Goal: Entertainment & Leisure: Consume media (video, audio)

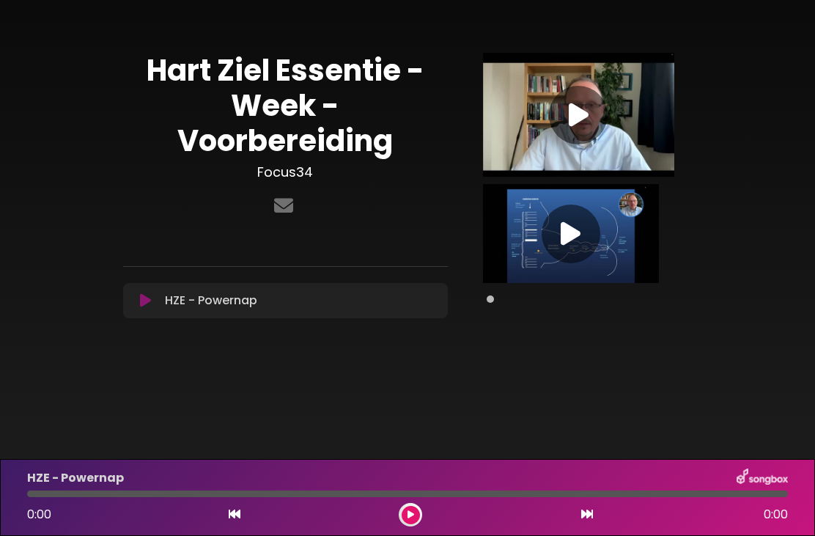
click at [563, 129] on div at bounding box center [578, 115] width 59 height 59
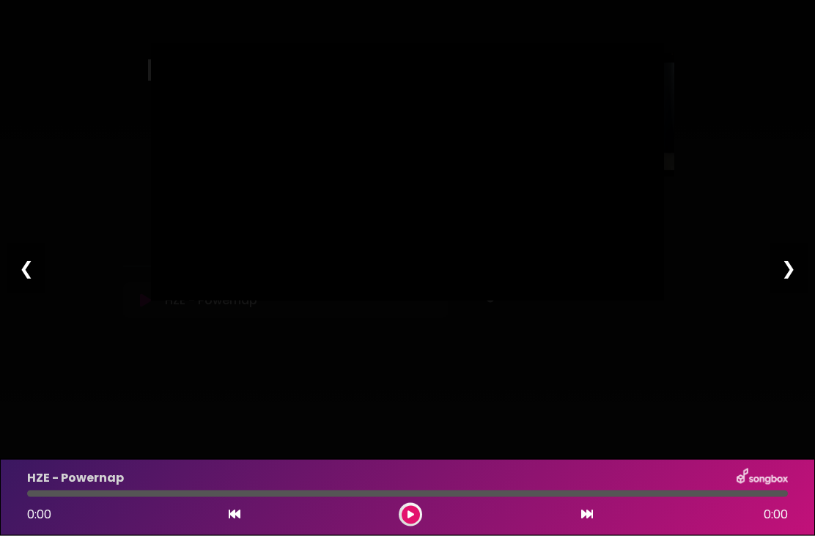
scroll to position [1, 0]
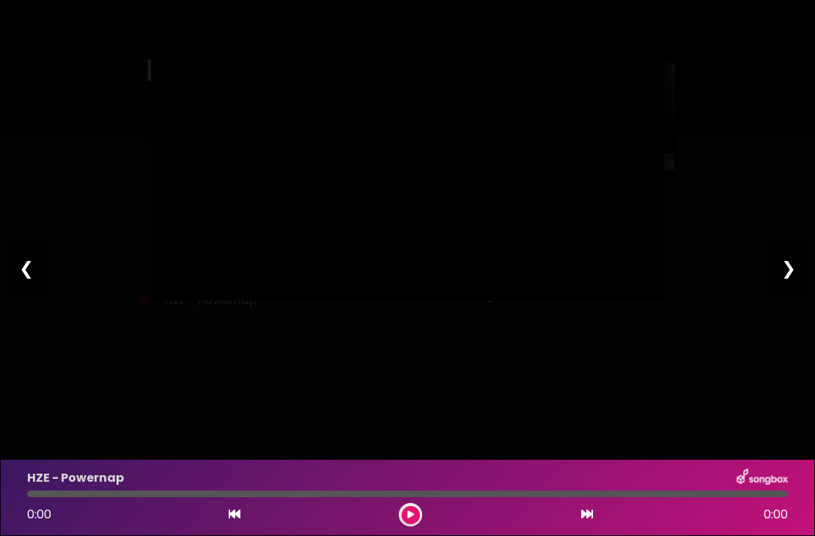
click at [418, 506] on div at bounding box center [410, 514] width 23 height 23
click at [430, 512] on div "0:00 0:00" at bounding box center [407, 514] width 778 height 23
click at [601, 496] on div at bounding box center [407, 493] width 761 height 7
click at [602, 505] on div "0:00 0:00" at bounding box center [407, 514] width 778 height 23
click at [600, 504] on div "0:00 0:00" at bounding box center [407, 514] width 778 height 23
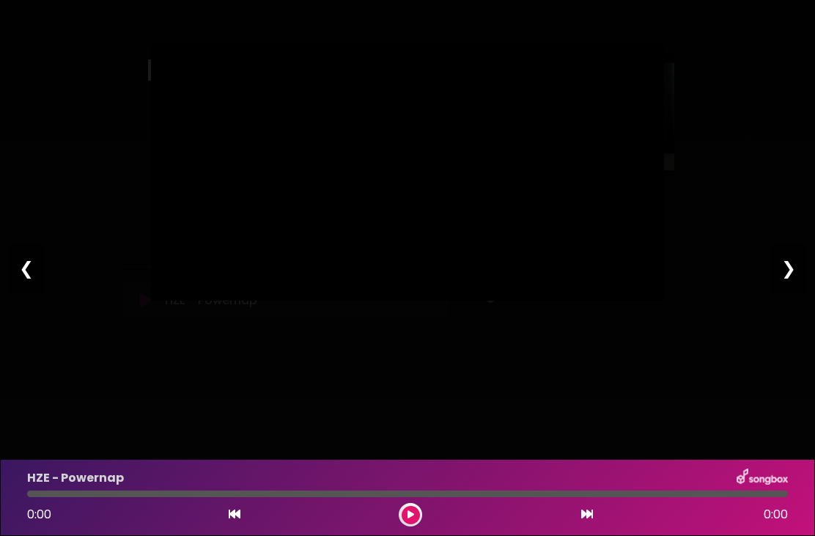
click at [591, 495] on div at bounding box center [407, 493] width 761 height 7
click at [588, 508] on button at bounding box center [586, 514] width 13 height 19
click at [601, 511] on div "0:00 31:18" at bounding box center [407, 514] width 778 height 23
click at [600, 512] on div "0:00 31:18" at bounding box center [407, 514] width 778 height 23
click at [601, 495] on div at bounding box center [407, 493] width 761 height 7
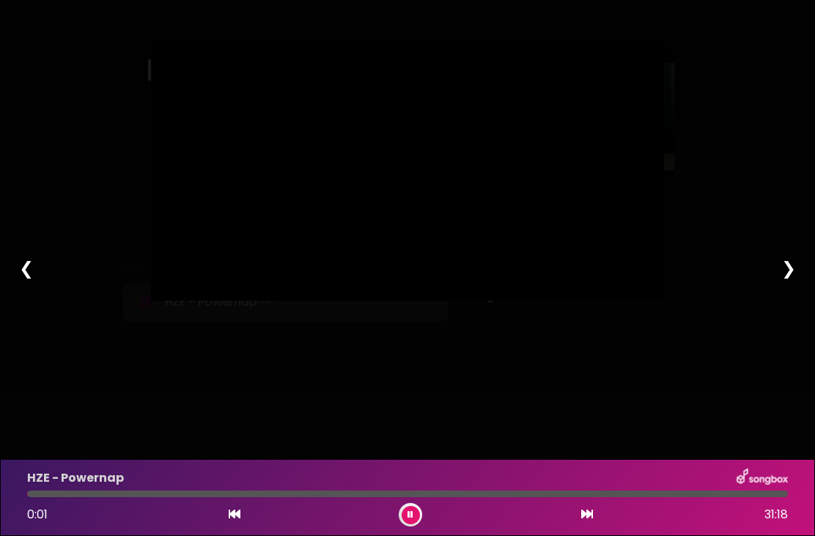
click at [610, 509] on div "0:01 31:18" at bounding box center [407, 514] width 778 height 23
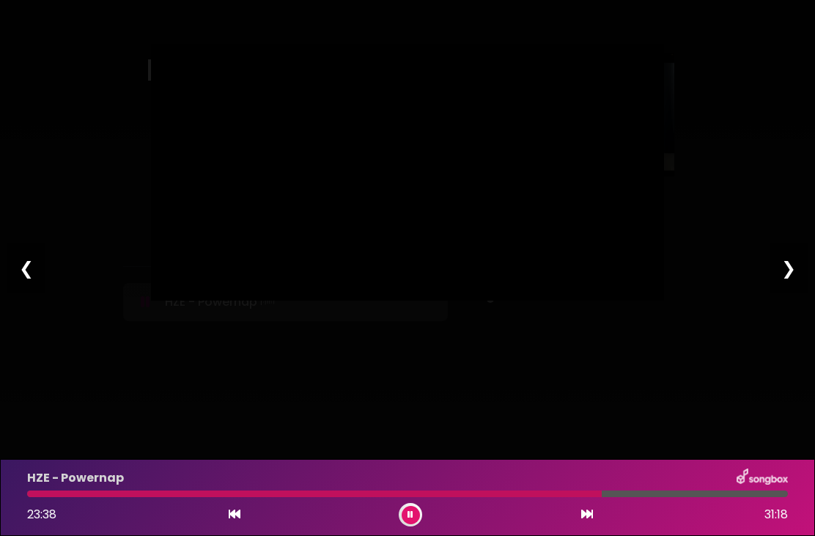
type input "****"
click at [792, 269] on div "❯" at bounding box center [788, 268] width 38 height 50
click at [796, 281] on div "❯" at bounding box center [788, 268] width 38 height 50
click at [795, 256] on div "❯" at bounding box center [788, 268] width 38 height 50
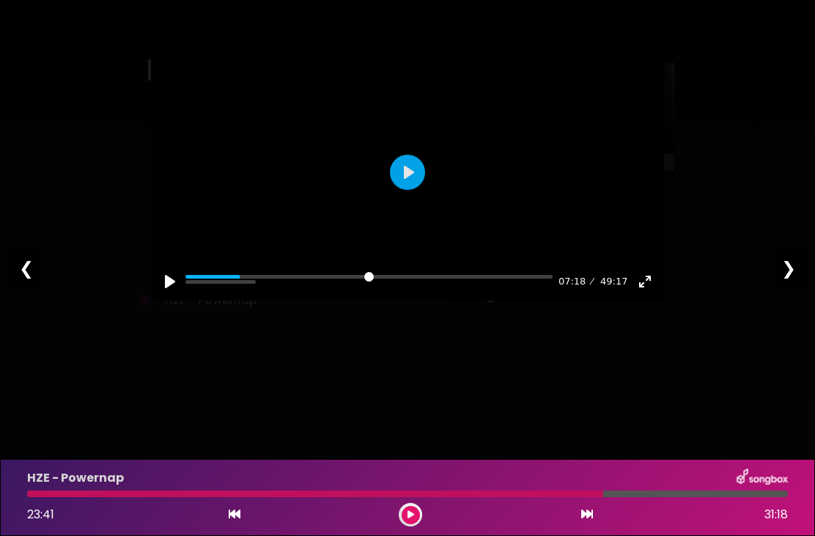
type input "*****"
